Goal: Transaction & Acquisition: Purchase product/service

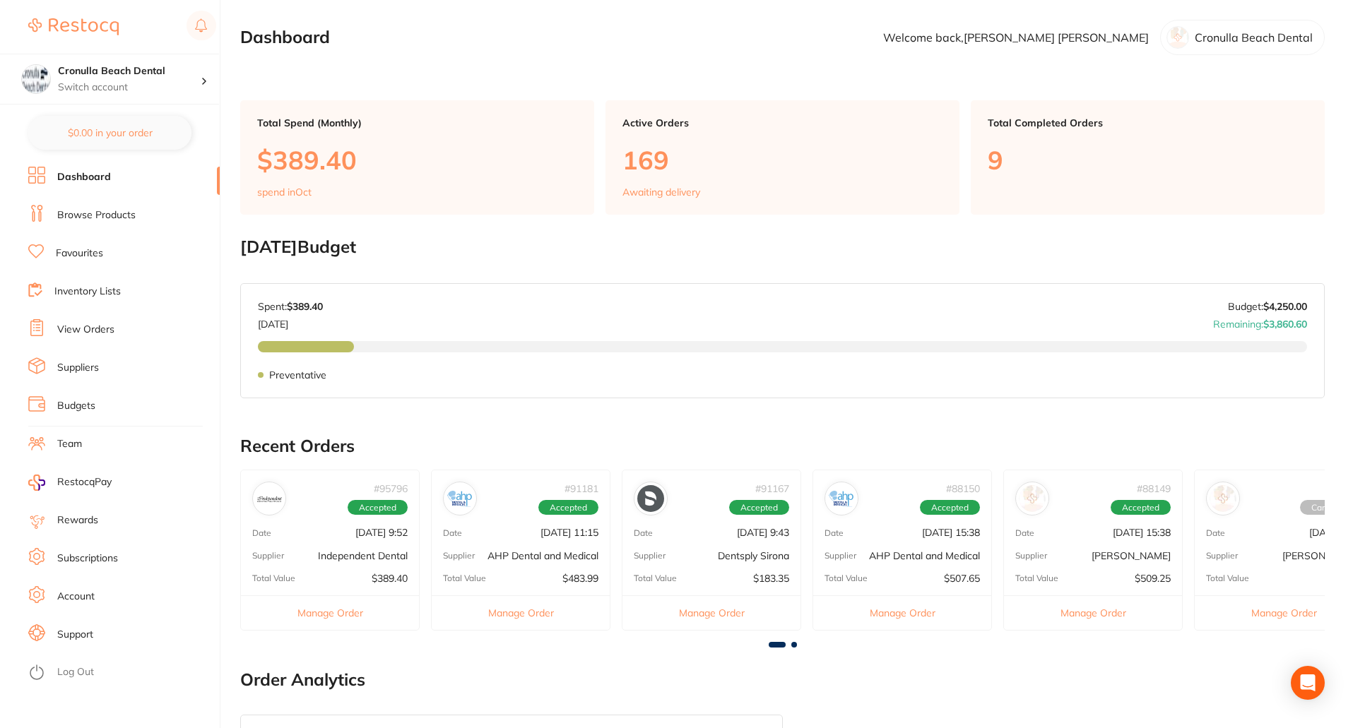
click at [102, 207] on li "Browse Products" at bounding box center [123, 215] width 191 height 21
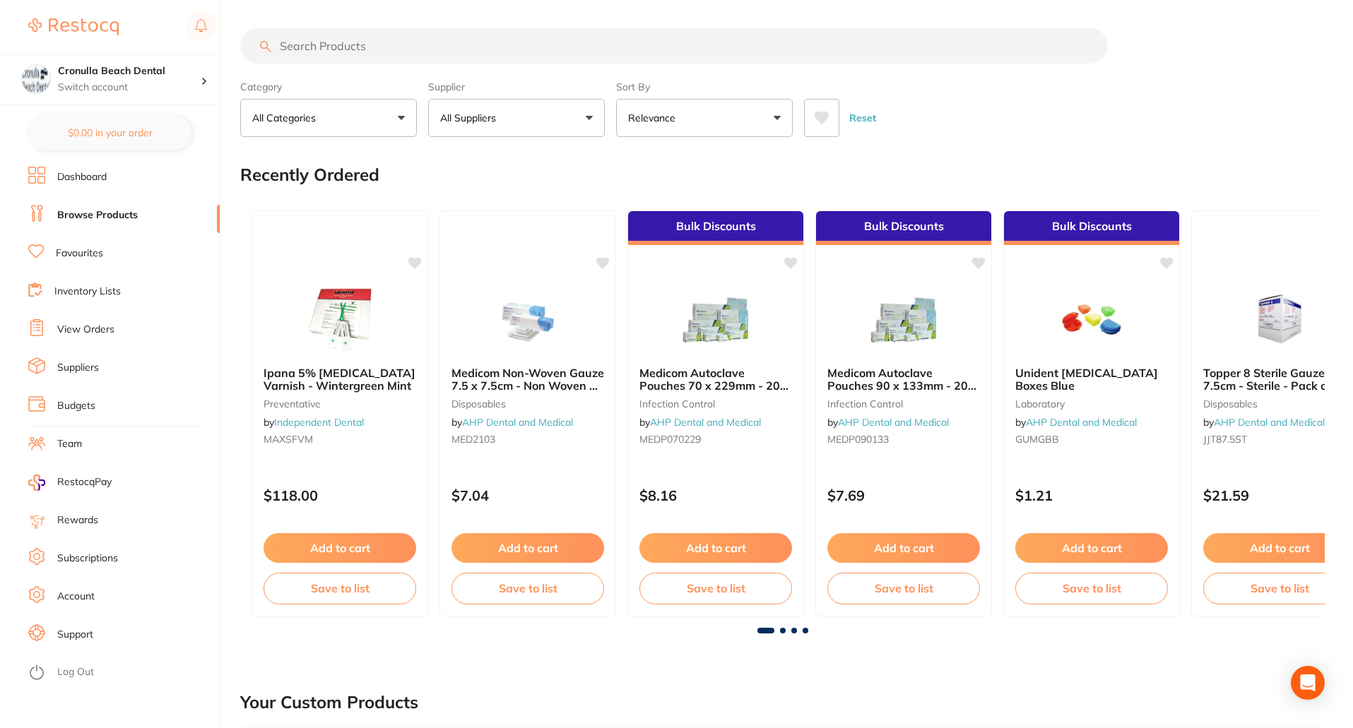
click at [311, 44] on input "search" at bounding box center [673, 45] width 867 height 35
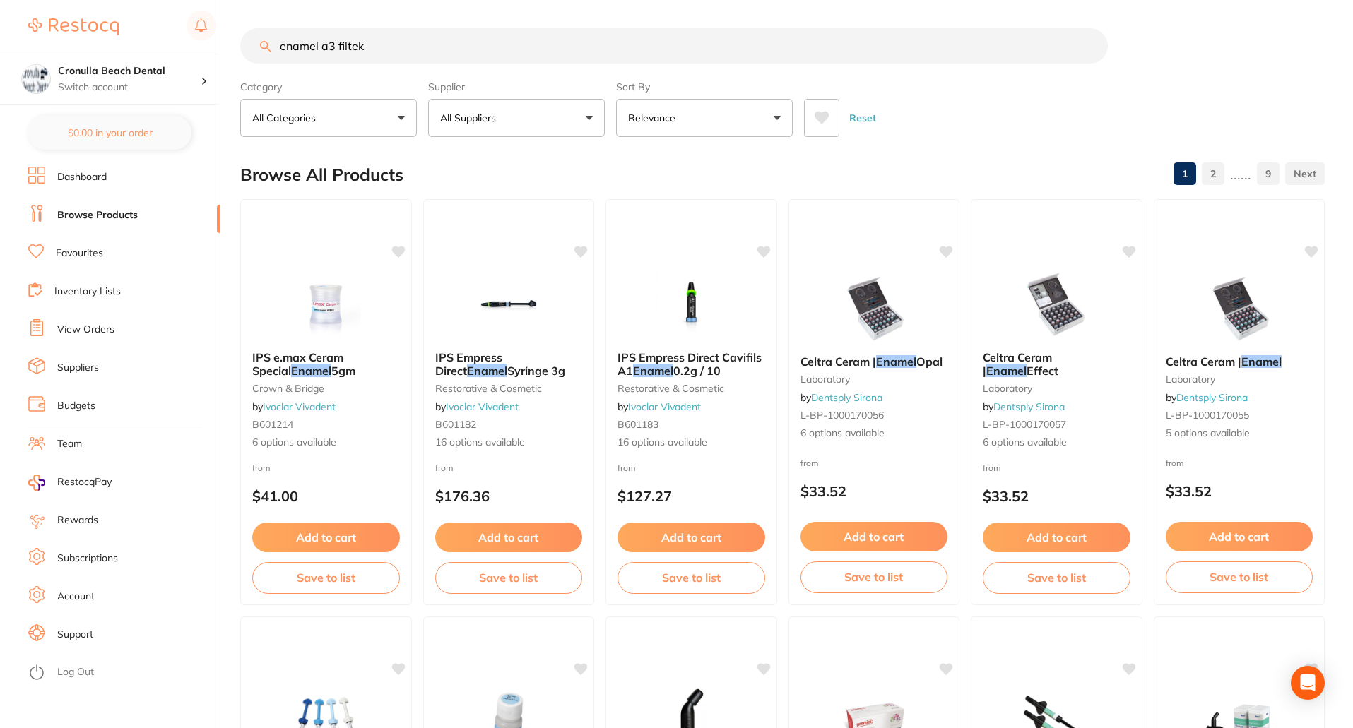
type input "enamel a3 filtek"
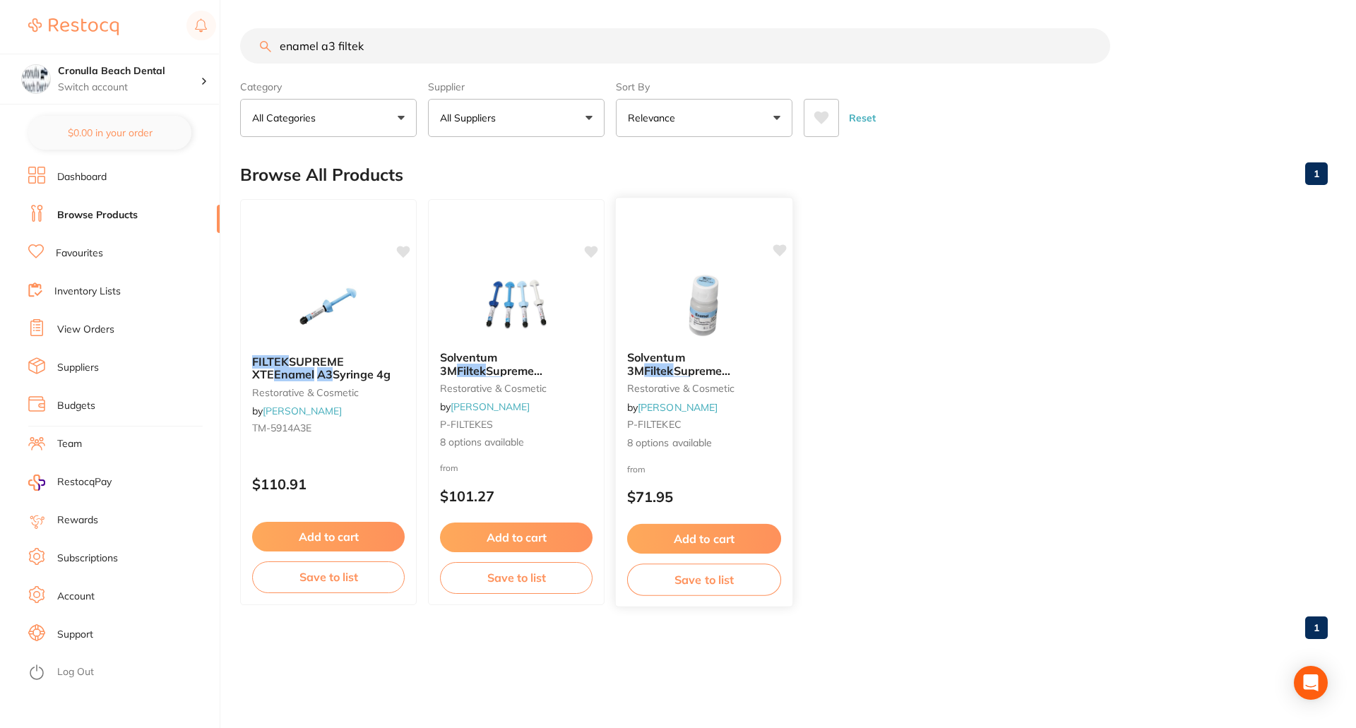
click at [694, 310] on img at bounding box center [704, 303] width 93 height 71
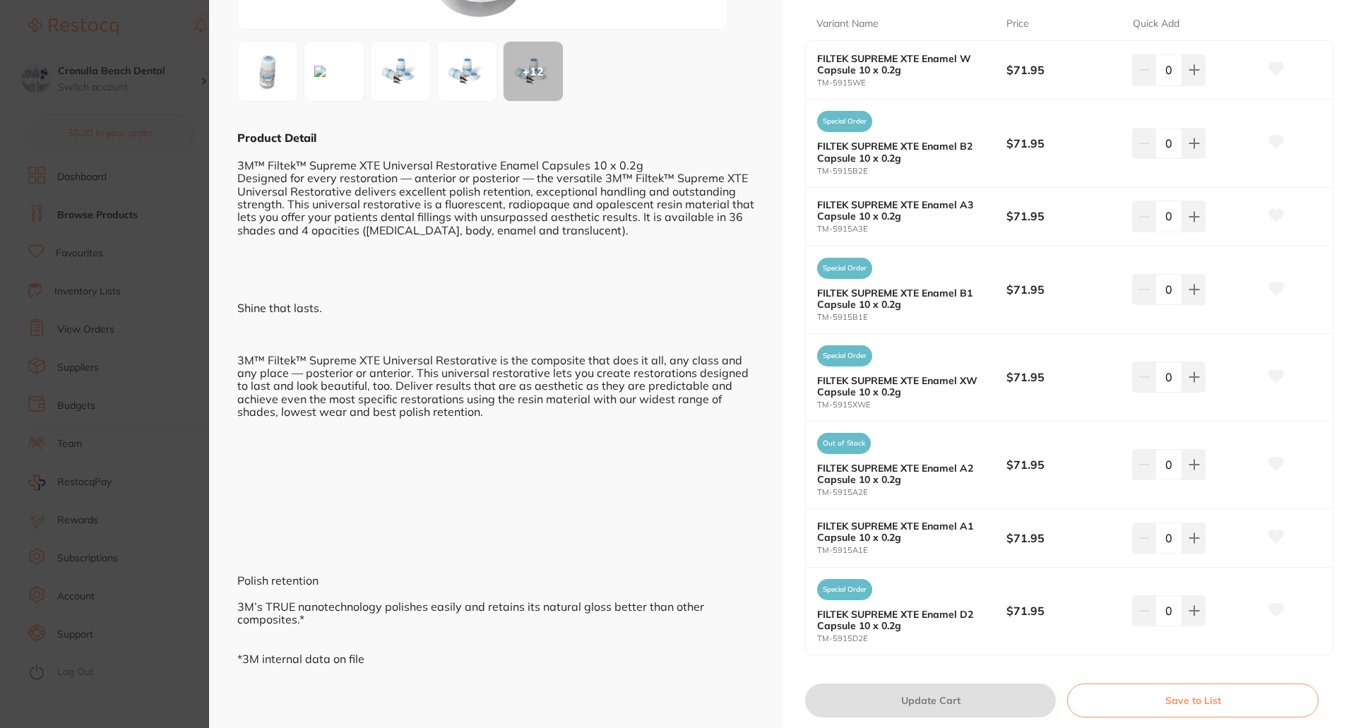
scroll to position [212, 0]
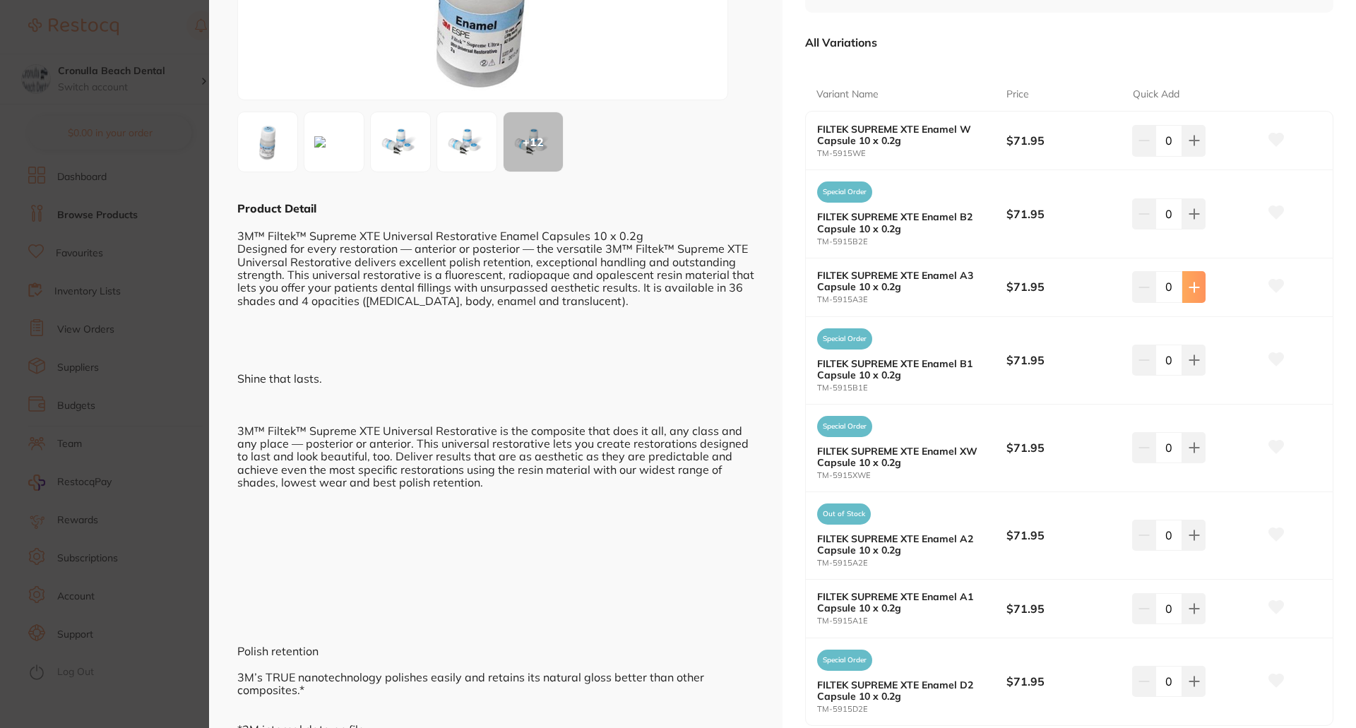
click at [1199, 295] on button at bounding box center [1193, 286] width 23 height 31
type input "1"
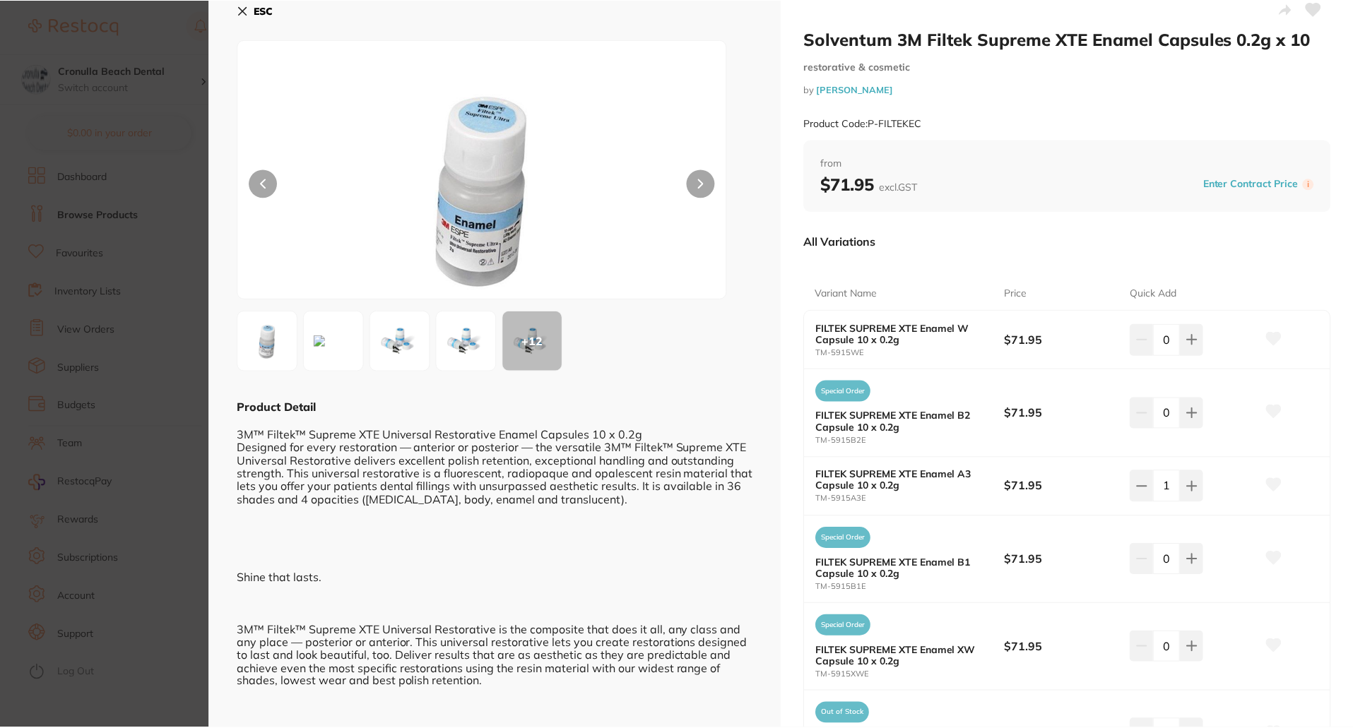
scroll to position [0, 0]
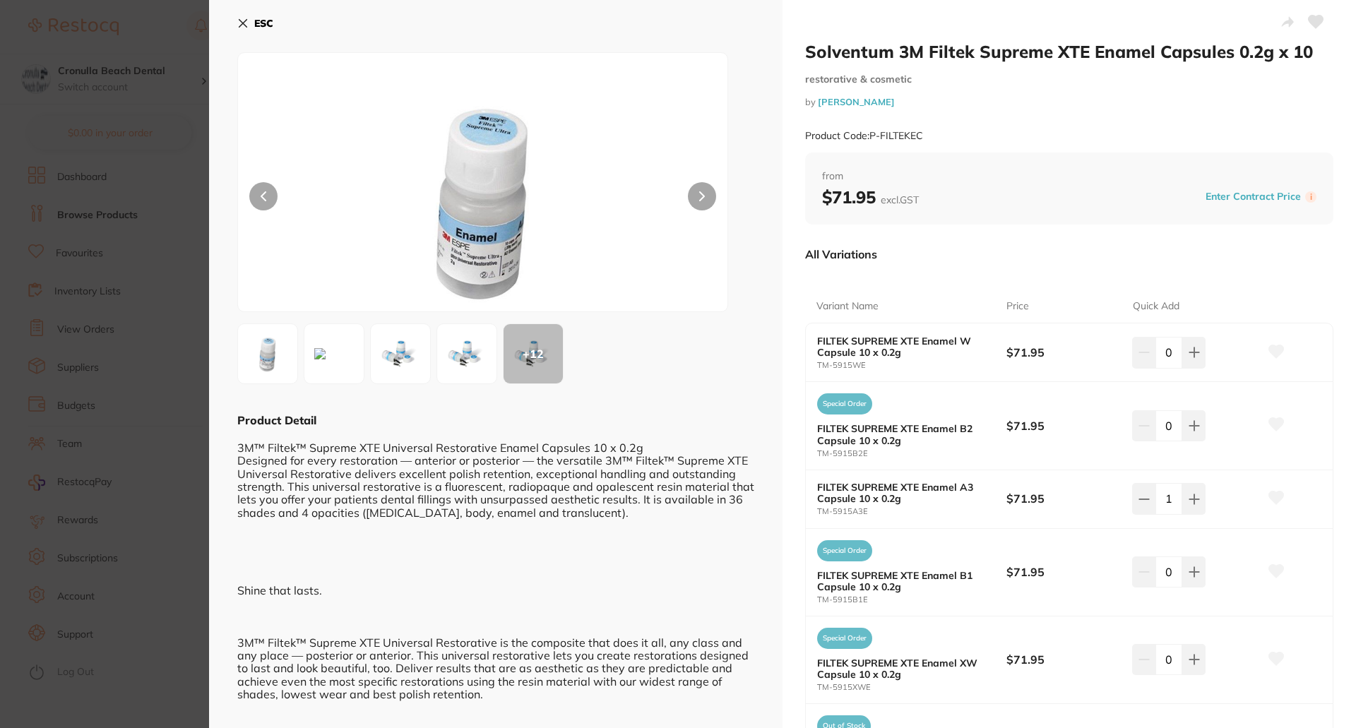
click at [242, 25] on icon at bounding box center [243, 24] width 8 height 8
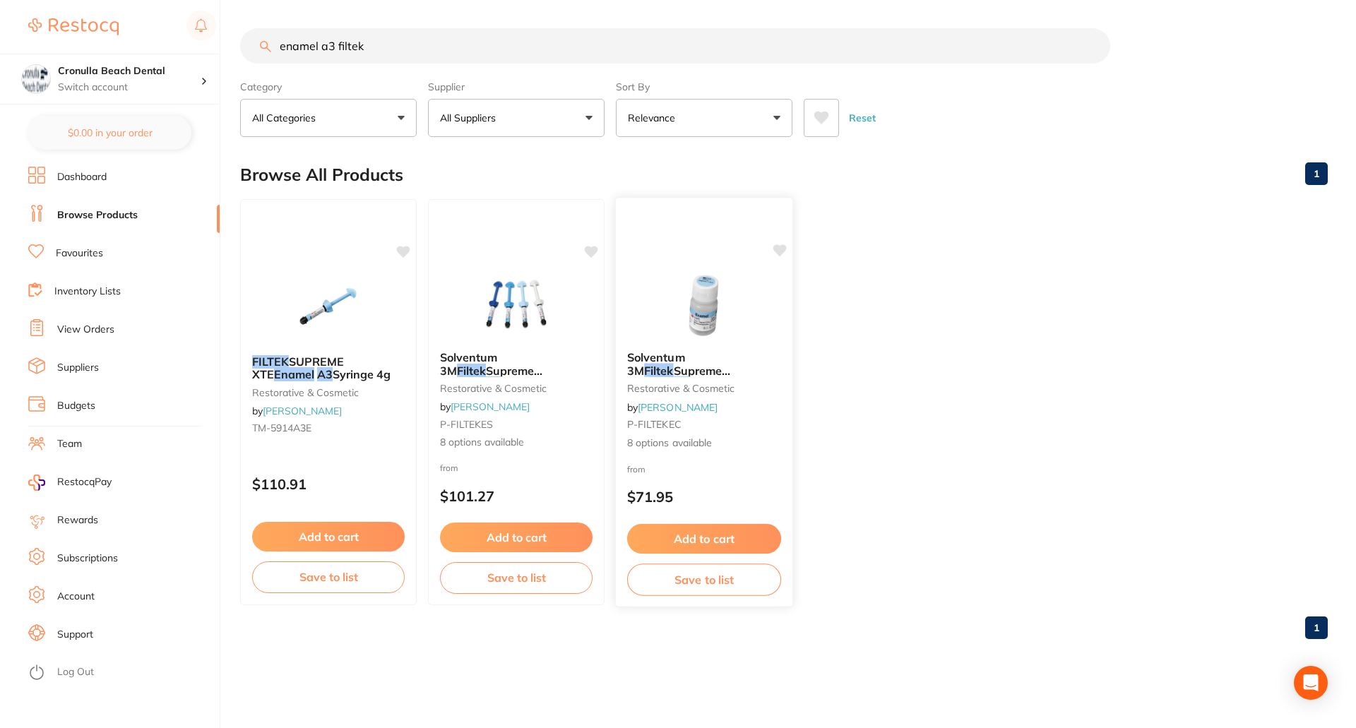
click at [691, 319] on img at bounding box center [704, 303] width 93 height 71
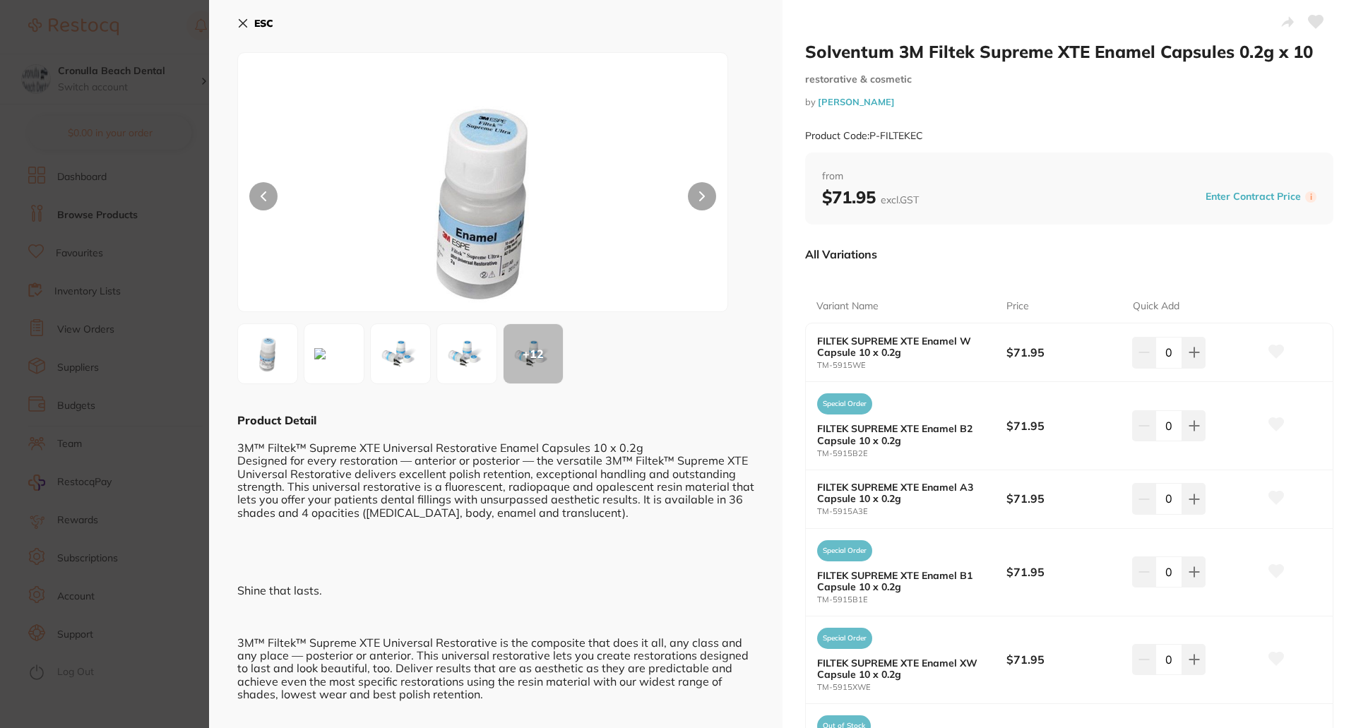
click at [247, 18] on icon at bounding box center [242, 23] width 11 height 11
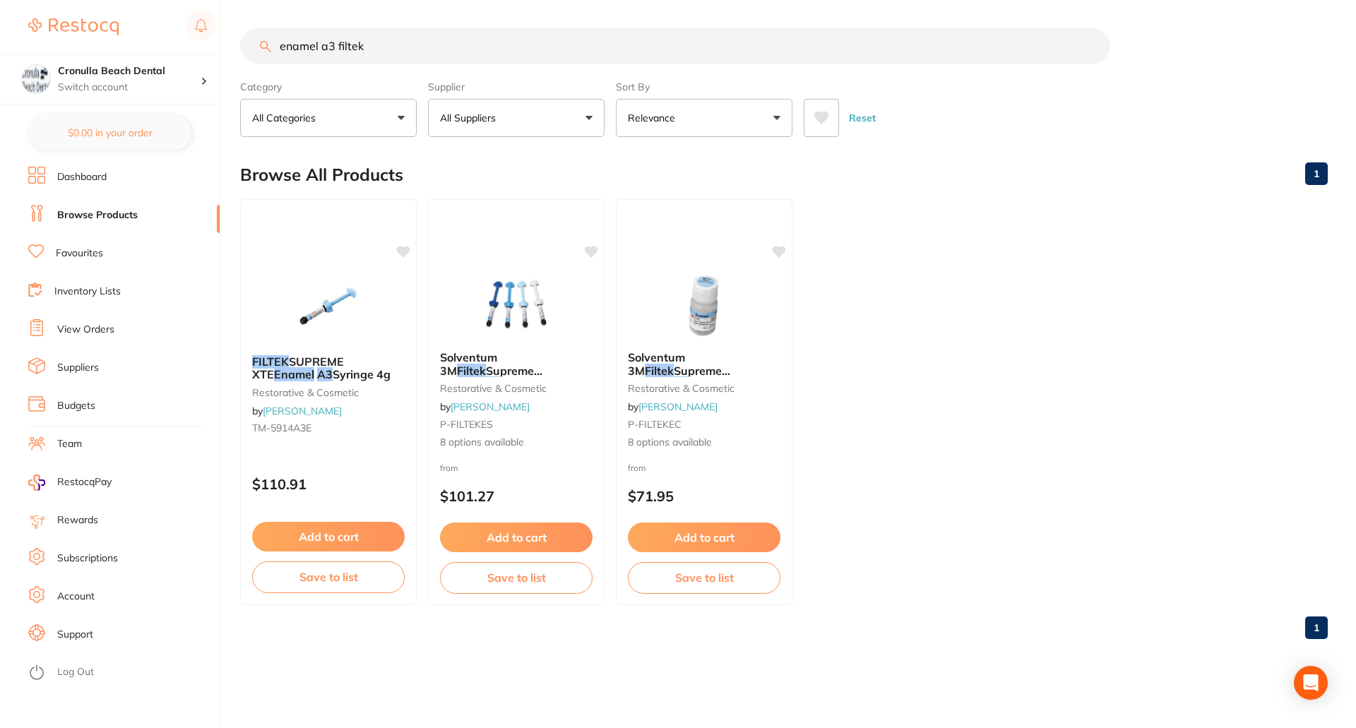
click at [92, 174] on link "Dashboard" at bounding box center [81, 177] width 49 height 14
